Goal: Entertainment & Leisure: Consume media (video, audio)

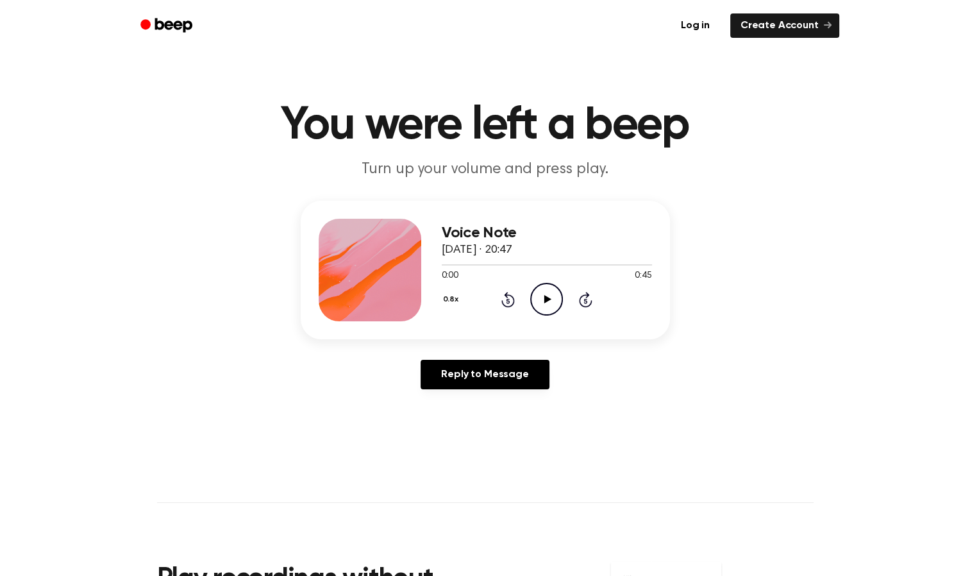
click at [546, 286] on icon "Play Audio" at bounding box center [546, 299] width 33 height 33
click at [533, 295] on icon "Play Audio" at bounding box center [546, 299] width 33 height 33
click at [554, 296] on icon "Play Audio" at bounding box center [546, 299] width 33 height 33
